Goal: Task Accomplishment & Management: Use online tool/utility

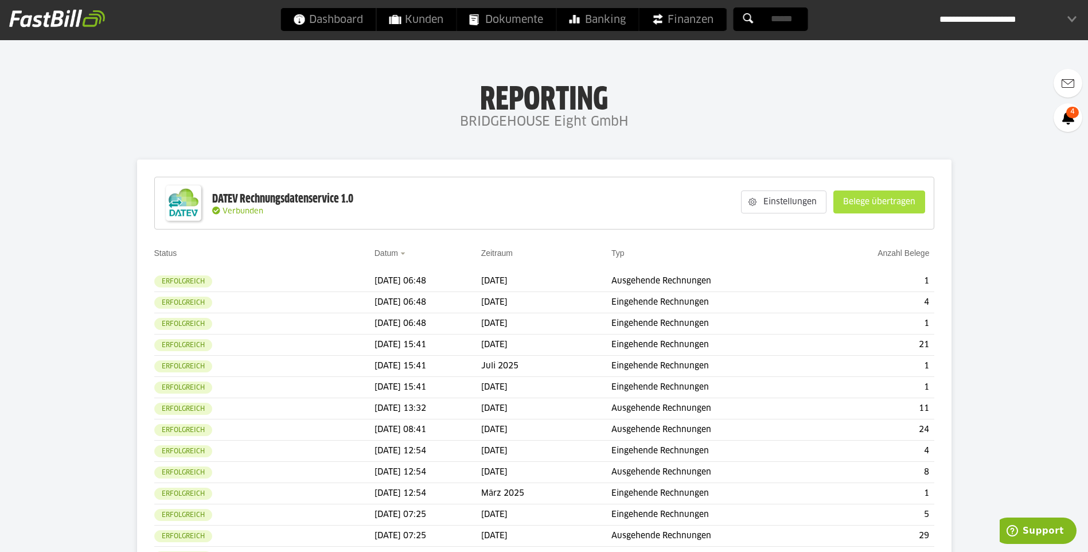
click at [904, 198] on slot "Belege übertragen" at bounding box center [879, 202] width 91 height 22
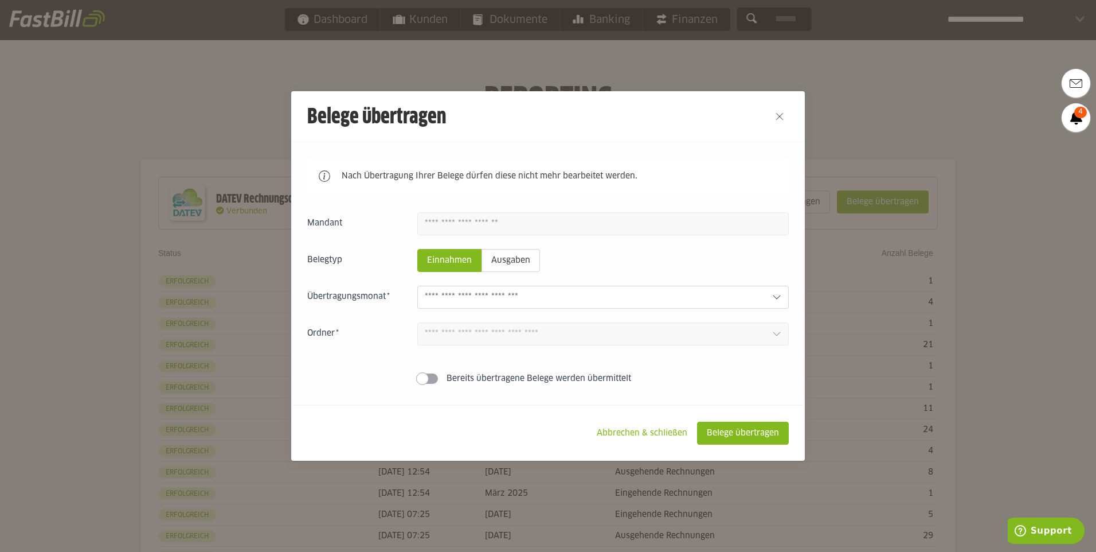
click at [772, 287] on sl-popup "September 2025 2 Einnahmen 0 Ausgaben August 2025 0 Einnahmen 0 Ausgaben 0 Einn…" at bounding box center [603, 297] width 372 height 23
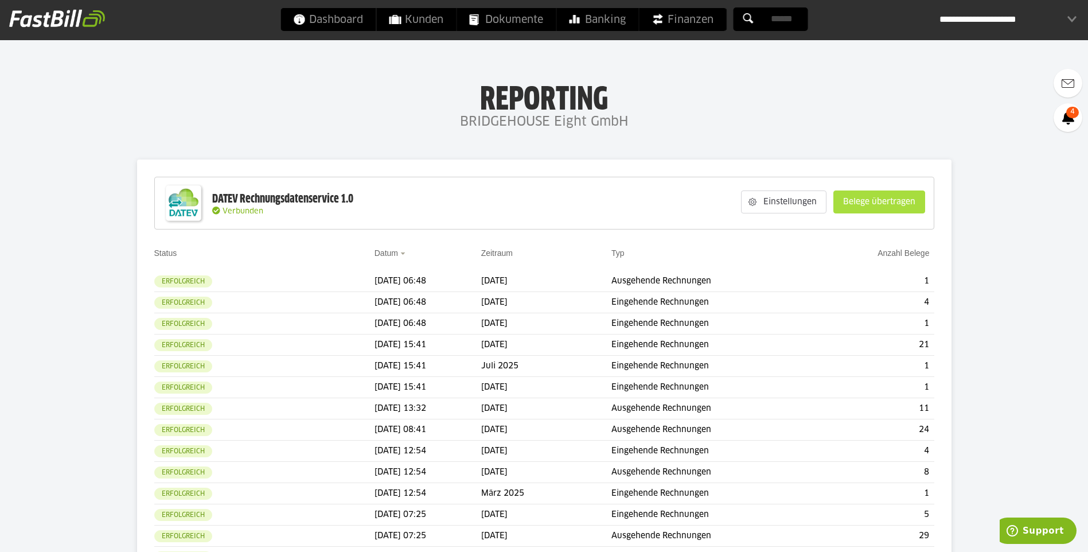
click at [874, 209] on slot "Belege übertragen" at bounding box center [879, 202] width 91 height 22
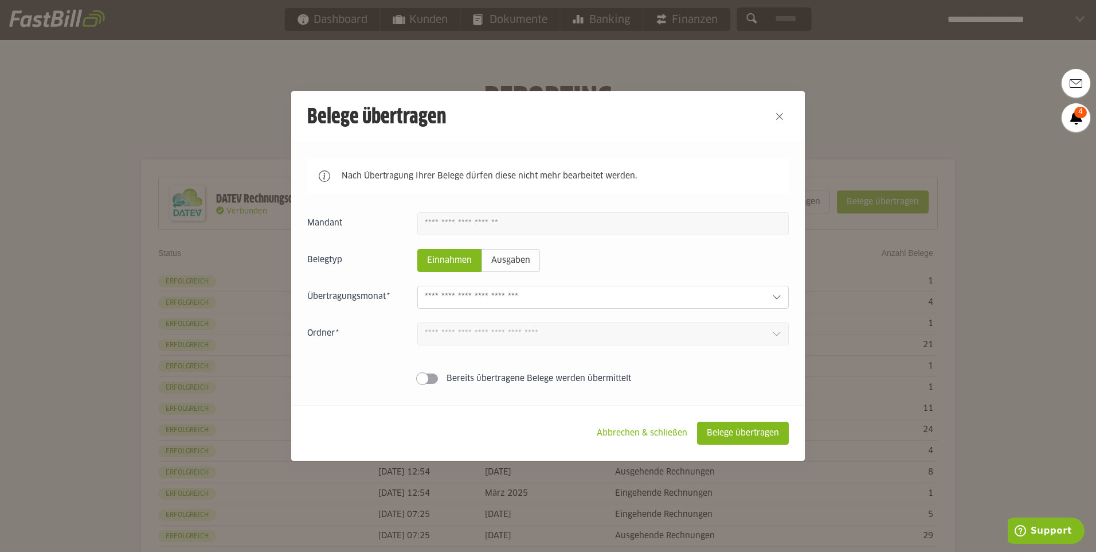
click at [725, 284] on div "Einnahmen Ausgaben September 2025 2 Einnahmen 0 Ausgaben August 2025 0 Einnahme…" at bounding box center [548, 300] width 482 height 177
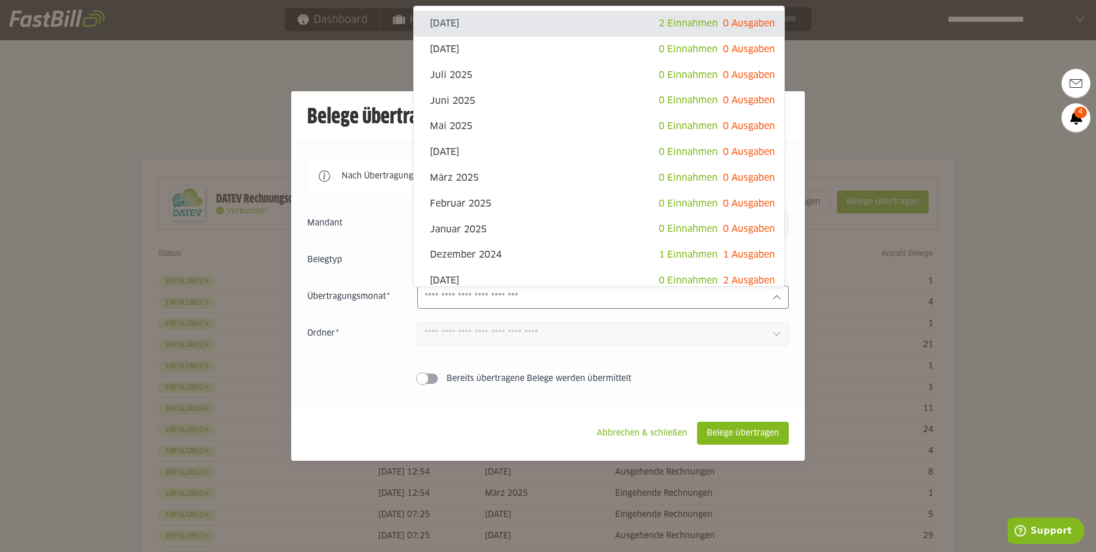
click at [727, 287] on sl-popup "September 2025 2 Einnahmen 0 Ausgaben August 2025 0 Einnahmen 0 Ausgaben 0 Einn…" at bounding box center [603, 297] width 372 height 23
click at [904, 127] on div at bounding box center [548, 276] width 1096 height 552
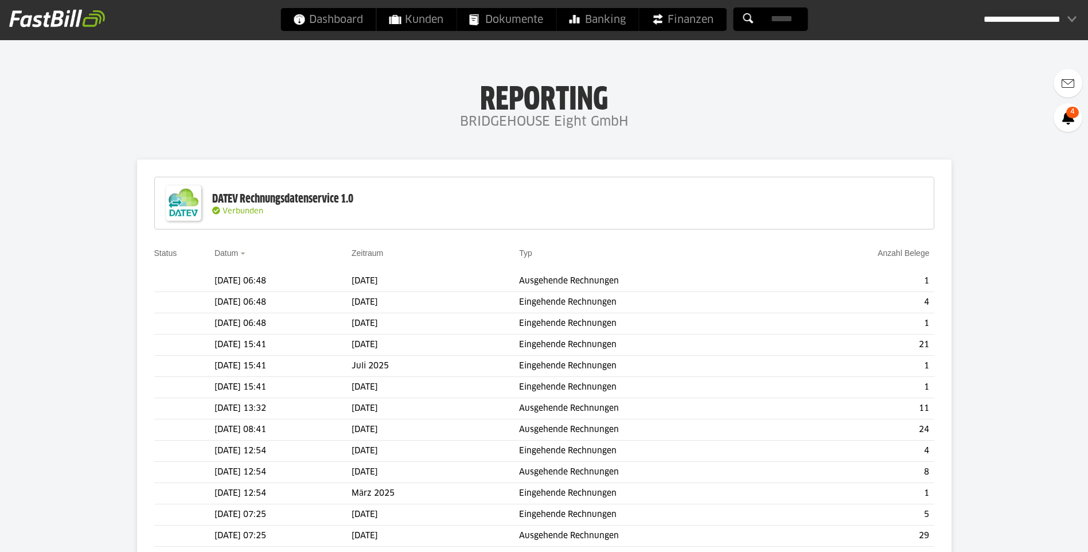
click at [919, 184] on div "Einstellungen Belege übertragen" at bounding box center [924, 190] width 11 height 21
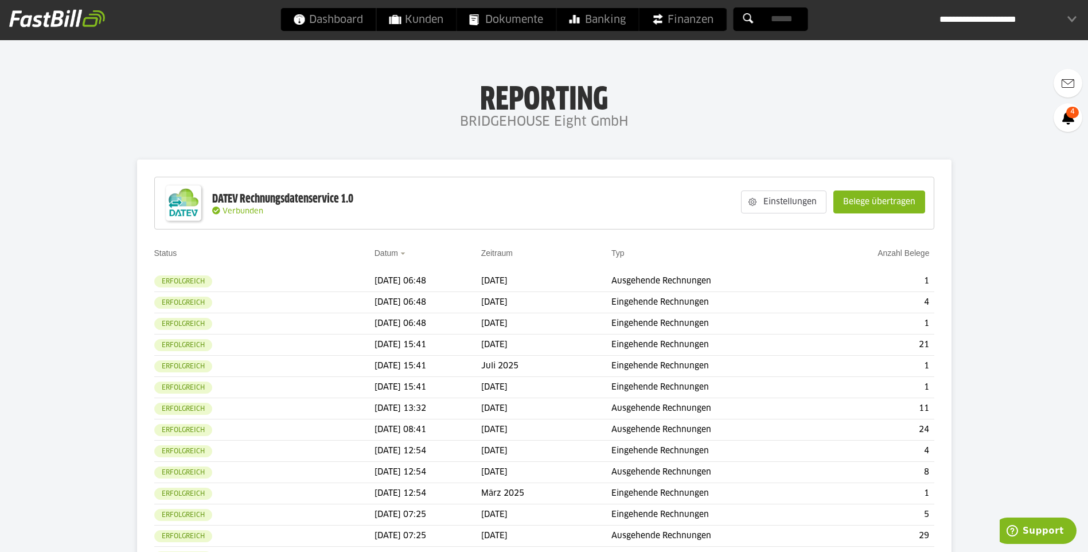
drag, startPoint x: 868, startPoint y: 191, endPoint x: 858, endPoint y: 214, distance: 25.2
click at [868, 192] on button "Belege übertragen" at bounding box center [879, 201] width 92 height 23
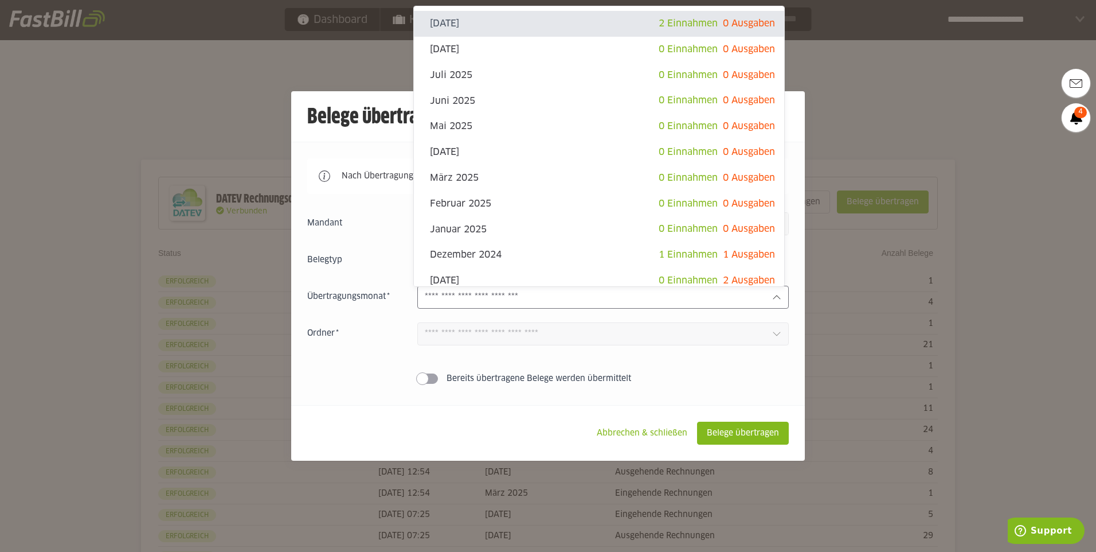
click at [733, 298] on input "text" at bounding box center [594, 297] width 338 height 13
click at [690, 32] on span "2 Einnahmen 0 Ausgaben" at bounding box center [717, 23] width 116 height 17
type input "**********"
type input "*******"
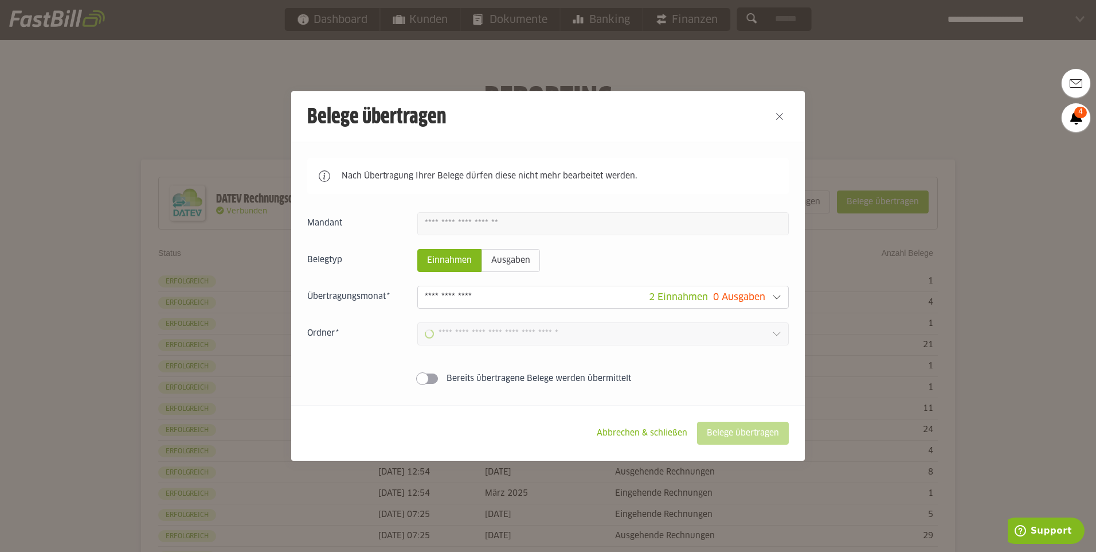
type input "**********"
click at [754, 430] on slot "Belege übertragen" at bounding box center [743, 433] width 91 height 22
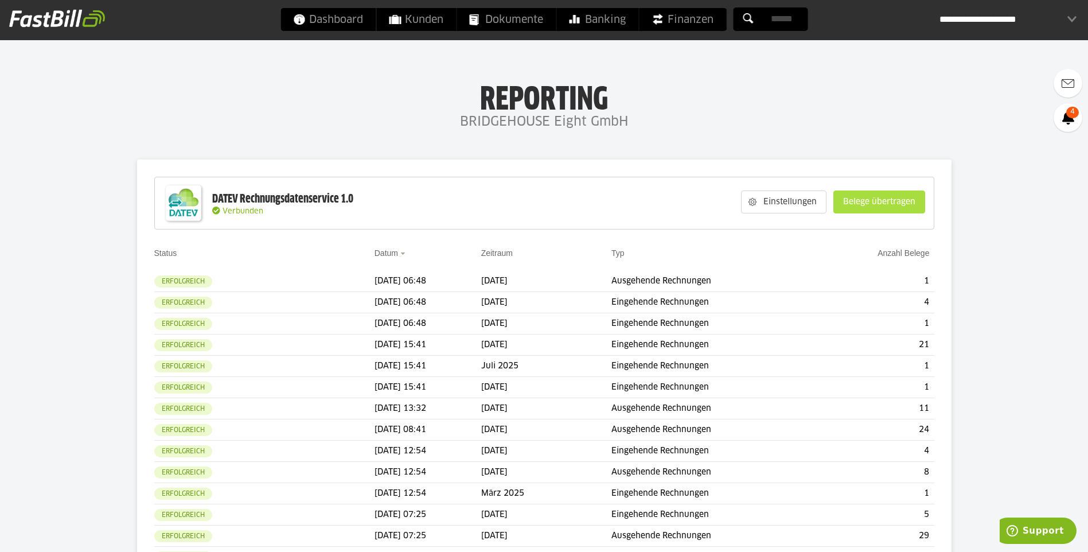
click at [878, 207] on slot "Belege übertragen" at bounding box center [879, 202] width 91 height 22
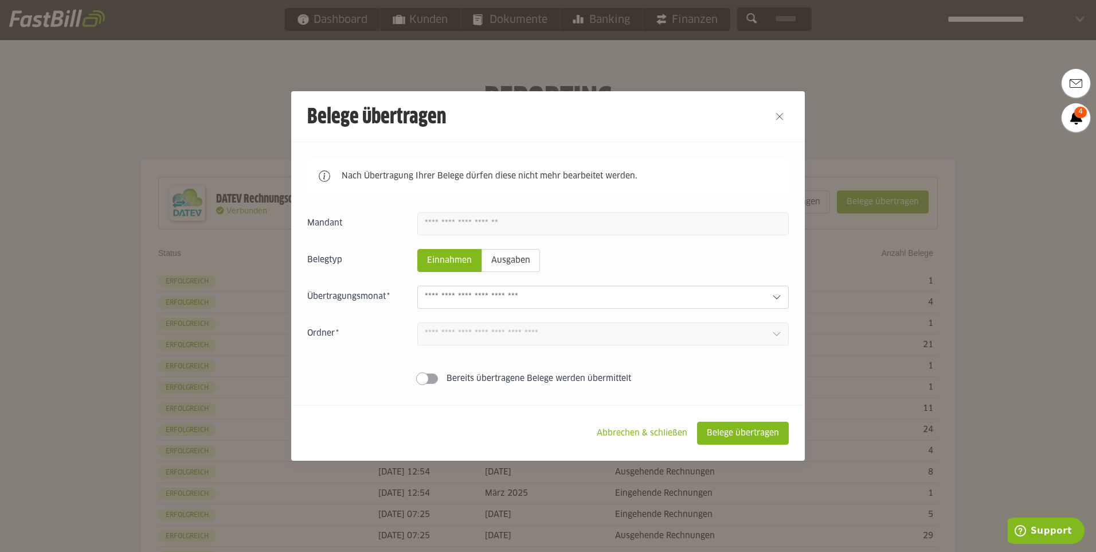
drag, startPoint x: 630, startPoint y: 282, endPoint x: 624, endPoint y: 298, distance: 16.9
click at [624, 298] on div "Einnahmen Ausgaben September 2025 2 Einnahmen 0 Ausgaben August 2025 0 Einnahme…" at bounding box center [548, 300] width 482 height 177
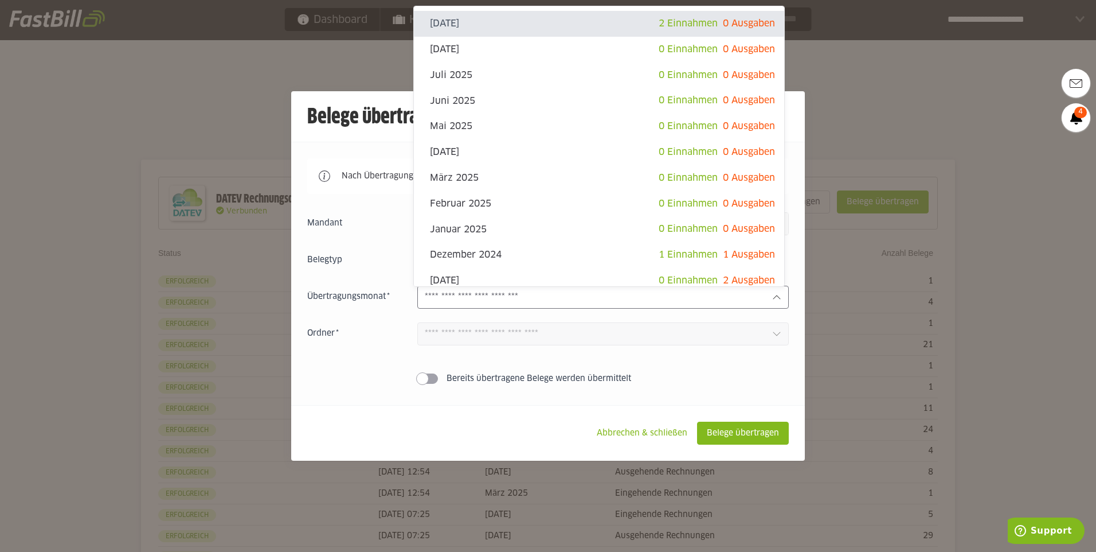
click at [624, 298] on input "text" at bounding box center [594, 297] width 338 height 13
click at [974, 111] on div at bounding box center [548, 276] width 1096 height 552
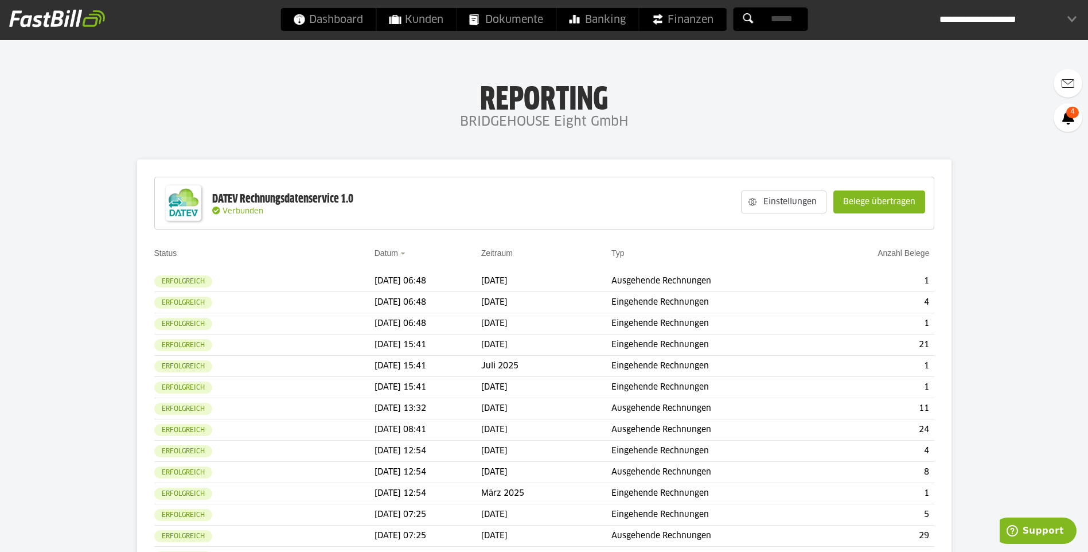
click at [695, 33] on div "Dashboard Kunden Dokumente Banking Finanzen" at bounding box center [543, 21] width 527 height 26
click at [694, 21] on span "Finanzen" at bounding box center [682, 19] width 62 height 23
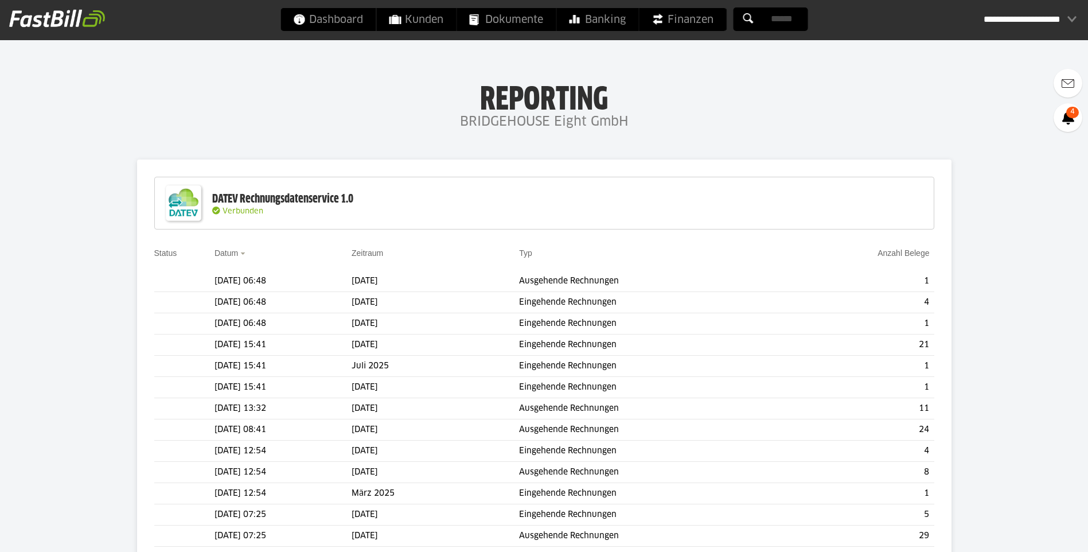
click at [0, 0] on slot "Belege übertragen" at bounding box center [0, 0] width 0 height 0
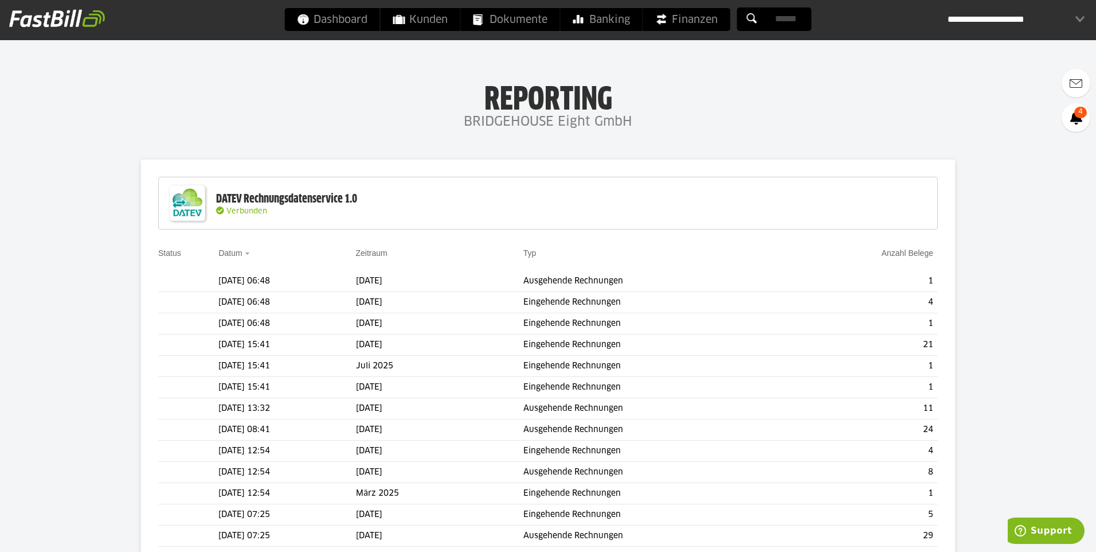
click at [0, 0] on input "text" at bounding box center [0, 0] width 0 height 0
drag, startPoint x: 900, startPoint y: 130, endPoint x: 933, endPoint y: 87, distance: 54.4
click at [0, 0] on div at bounding box center [0, 0] width 0 height 0
